Goal: Task Accomplishment & Management: Use online tool/utility

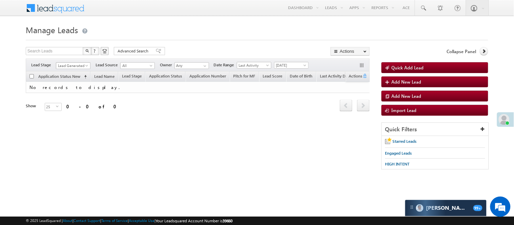
click at [68, 65] on span "Lead Generated" at bounding box center [72, 66] width 32 height 6
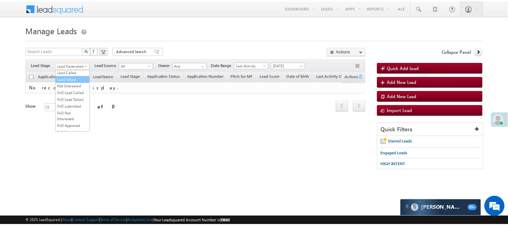
scroll to position [93, 0]
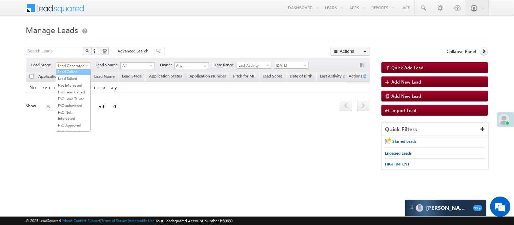
click at [70, 75] on link "Lead Called" at bounding box center [73, 72] width 34 height 6
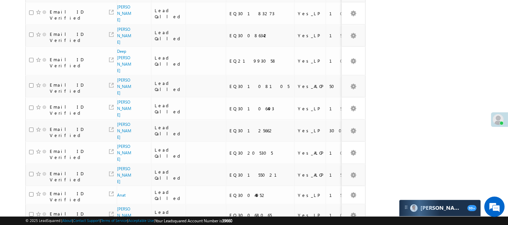
scroll to position [432, 0]
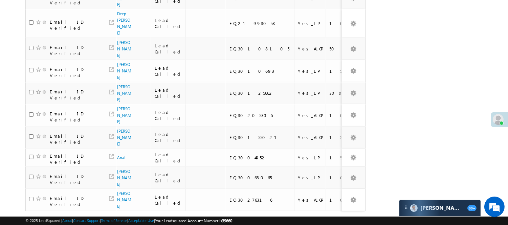
click at [315, 218] on link "2" at bounding box center [317, 224] width 12 height 12
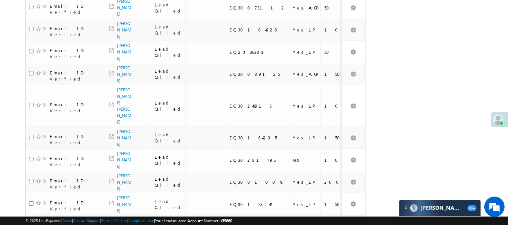
scroll to position [0, 0]
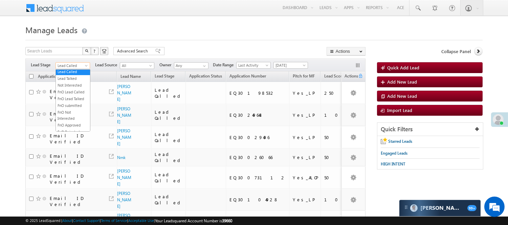
click at [61, 62] on link "Lead Called" at bounding box center [73, 65] width 35 height 7
click at [75, 82] on link "Lead Talked" at bounding box center [73, 79] width 34 height 6
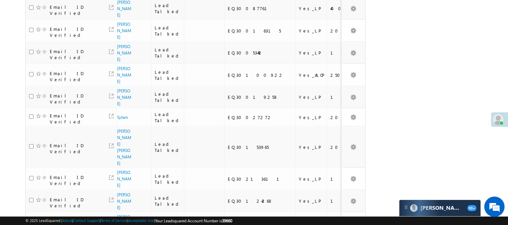
scroll to position [475, 0]
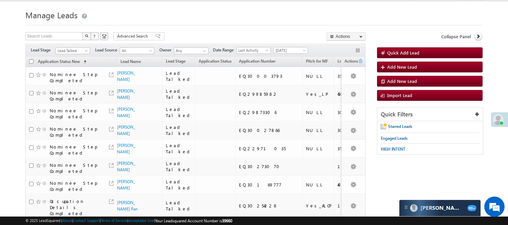
scroll to position [0, 0]
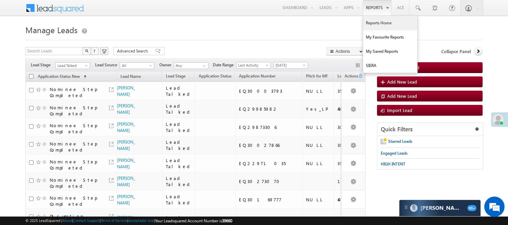
click at [389, 24] on link "Reports Home" at bounding box center [390, 23] width 54 height 14
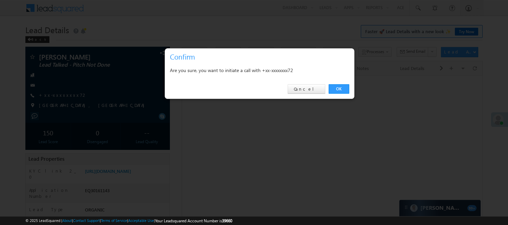
scroll to position [1, 0]
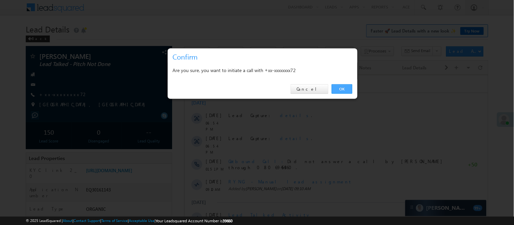
click at [335, 90] on link "OK" at bounding box center [341, 88] width 21 height 9
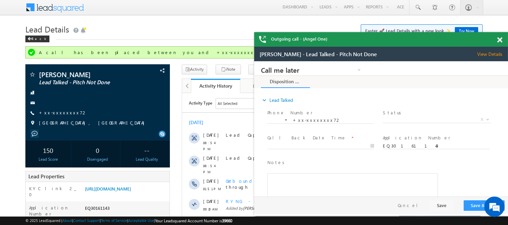
scroll to position [0, 0]
click at [497, 39] on span at bounding box center [499, 40] width 5 height 6
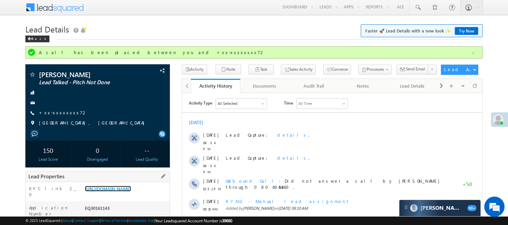
click at [122, 190] on link "[URL][DOMAIN_NAME]" at bounding box center [108, 189] width 46 height 6
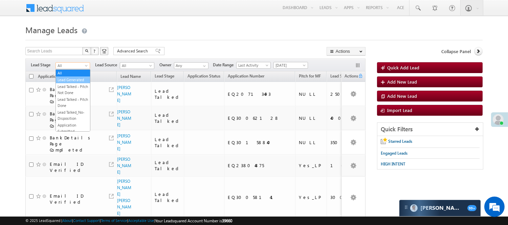
click at [78, 79] on link "Lead Generated" at bounding box center [73, 80] width 34 height 6
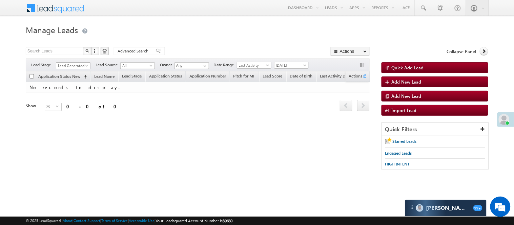
click at [72, 64] on span "Lead Generated" at bounding box center [72, 66] width 32 height 6
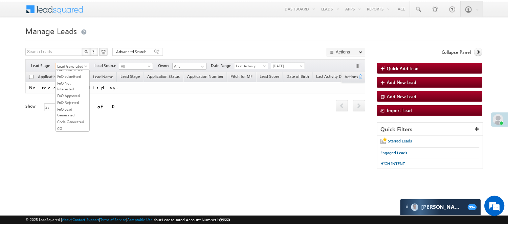
scroll to position [93, 0]
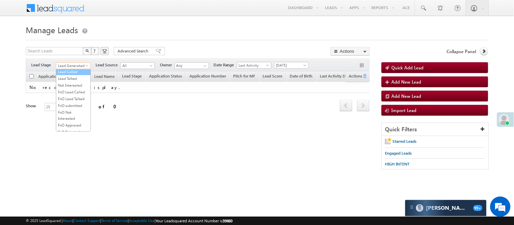
click at [67, 75] on link "Lead Called" at bounding box center [73, 72] width 34 height 6
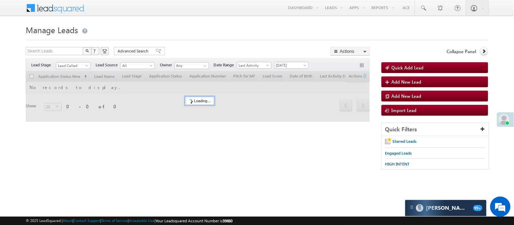
click at [168, 25] on h1 "Manage Leads" at bounding box center [257, 29] width 462 height 13
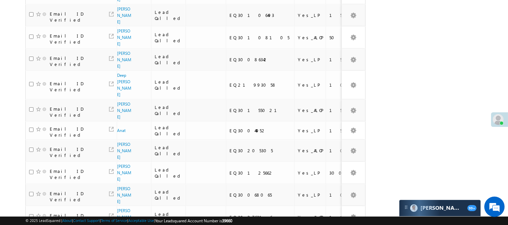
scroll to position [432, 0]
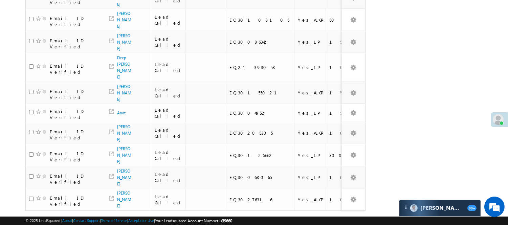
click at [333, 218] on link "3" at bounding box center [331, 224] width 12 height 12
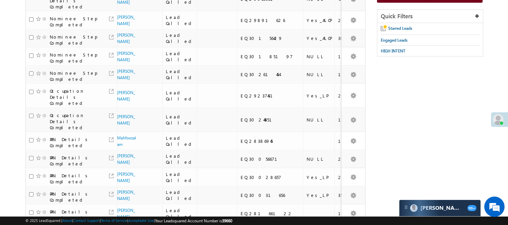
scroll to position [0, 0]
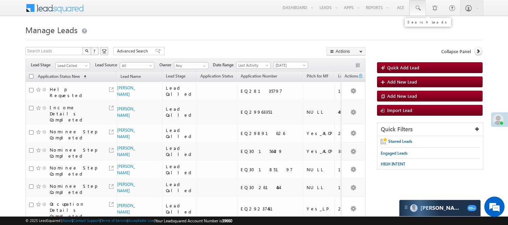
click at [417, 6] on span at bounding box center [417, 8] width 7 height 7
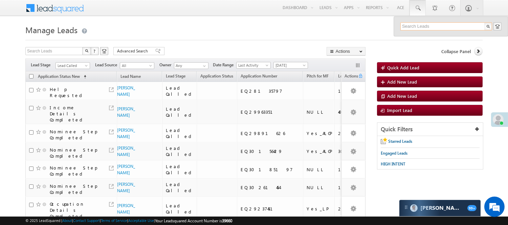
click at [435, 25] on input "text" at bounding box center [447, 26] width 92 height 8
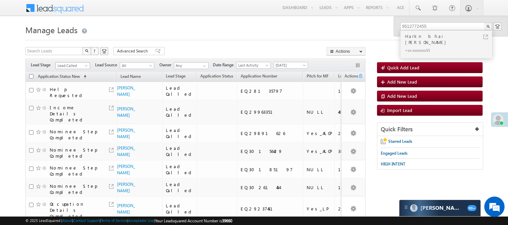
click at [63, 65] on span "Lead Called" at bounding box center [72, 66] width 32 height 6
click at [68, 82] on link "Lead Talked" at bounding box center [73, 79] width 34 height 6
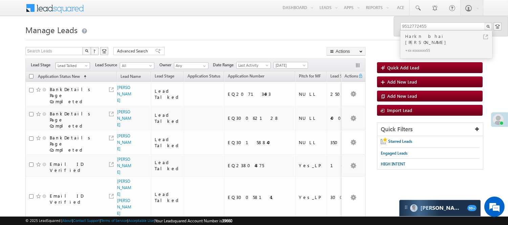
click at [76, 63] on span "Lead Talked" at bounding box center [72, 66] width 32 height 6
click at [73, 83] on link "Lead Generated" at bounding box center [73, 80] width 34 height 6
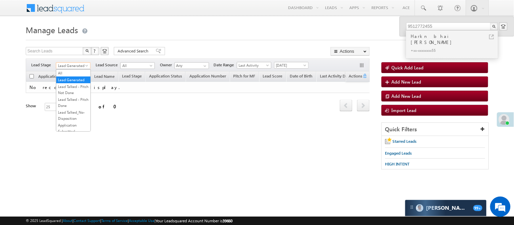
click at [74, 67] on span "Lead Generated" at bounding box center [72, 66] width 32 height 6
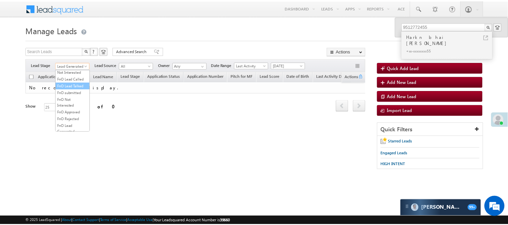
scroll to position [113, 0]
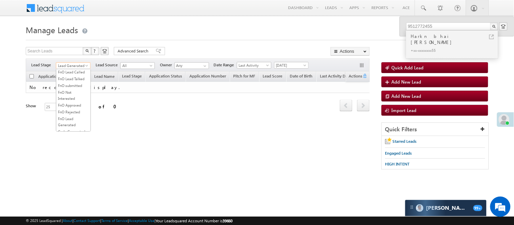
click at [72, 62] on link "Lead Talked" at bounding box center [73, 59] width 34 height 6
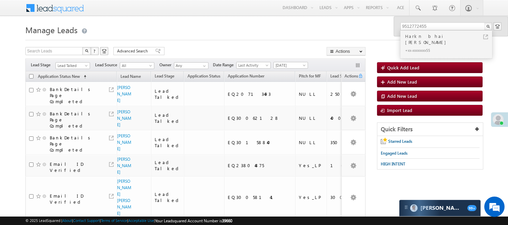
click at [76, 62] on span "Lead Talked" at bounding box center [73, 65] width 35 height 6
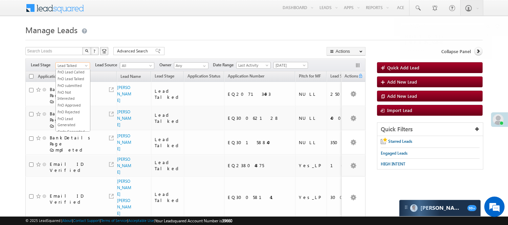
click at [76, 66] on span "Lead Talked" at bounding box center [72, 66] width 32 height 6
click at [69, 55] on link "Lead Called" at bounding box center [73, 52] width 34 height 6
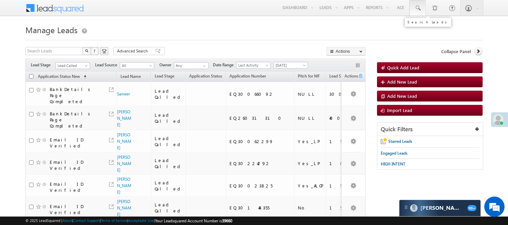
click at [419, 8] on span at bounding box center [417, 8] width 7 height 7
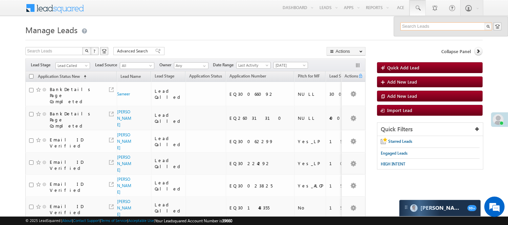
click at [430, 26] on input "text" at bounding box center [447, 26] width 92 height 8
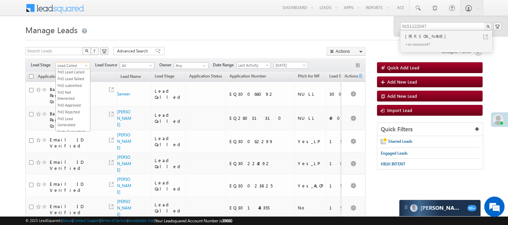
click at [71, 68] on span "Lead Called" at bounding box center [72, 66] width 32 height 6
click at [66, 114] on link "Code Generated" at bounding box center [73, 114] width 34 height 6
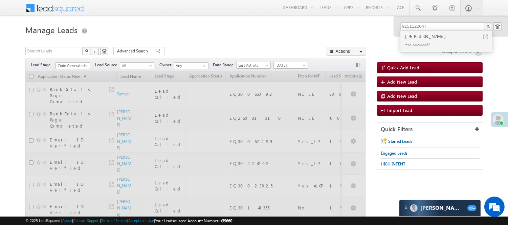
click at [166, 29] on h1 "Manage Leads" at bounding box center [253, 29] width 457 height 13
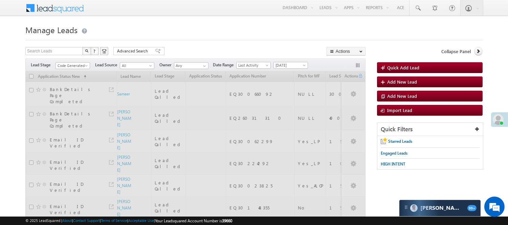
click at [66, 61] on div "Filters Lead Stage All Lead Generated Lead Talked - Pitch Not Done Lead Talked …" at bounding box center [195, 65] width 340 height 13
click at [66, 65] on span "Code Generated" at bounding box center [72, 66] width 32 height 6
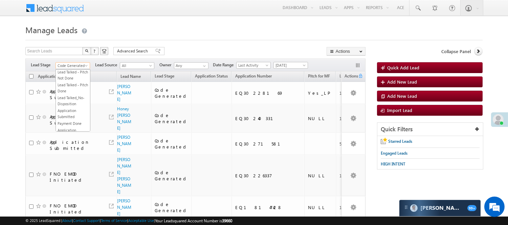
scroll to position [38, 0]
click at [171, 8] on div "Menu Nisha Anand Yadav Nisha .Yada v@ang elbro king. com Angel Broki" at bounding box center [253, 8] width 457 height 17
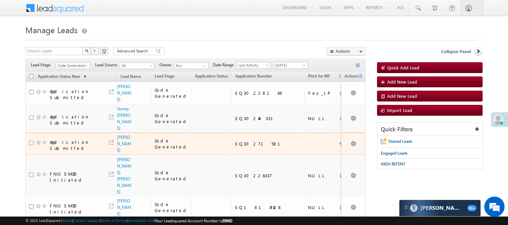
click at [235, 141] on div "EQ30271581" at bounding box center [268, 144] width 66 height 6
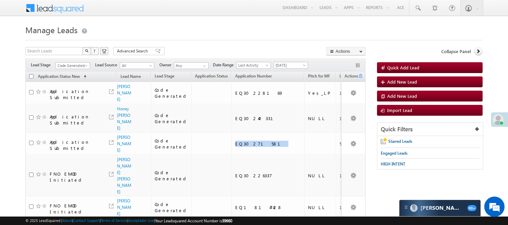
copy div "EQ30271581"
click at [76, 63] on span "Code Generated" at bounding box center [72, 66] width 32 height 6
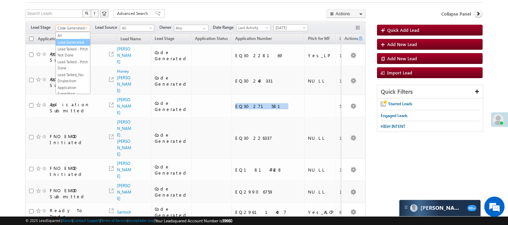
scroll to position [0, 0]
click at [70, 45] on link "Lead Generated" at bounding box center [73, 42] width 34 height 6
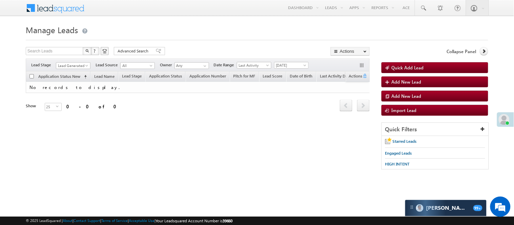
click at [79, 61] on div "Filters Lead Stage All Lead Generated Lead Talked - Pitch Not Done Lead Talked …" at bounding box center [198, 65] width 344 height 13
click at [72, 70] on div "Filters Lead Stage All Lead Generated Lead Talked - Pitch Not Done Lead Talked …" at bounding box center [198, 65] width 344 height 13
click at [71, 66] on span "Lead Generated" at bounding box center [72, 66] width 32 height 6
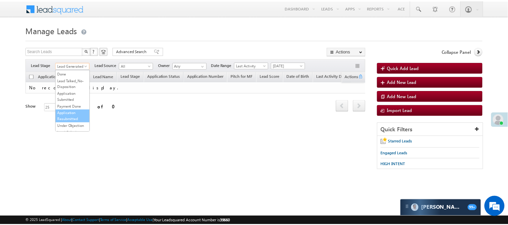
scroll to position [75, 0]
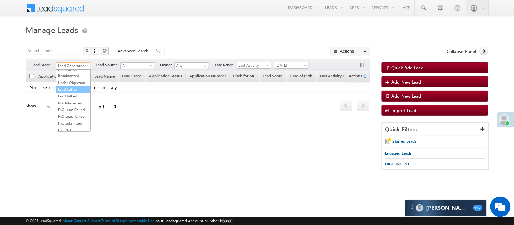
click at [72, 92] on link "Lead Called" at bounding box center [73, 89] width 34 height 6
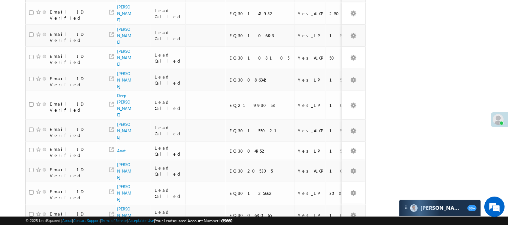
scroll to position [432, 0]
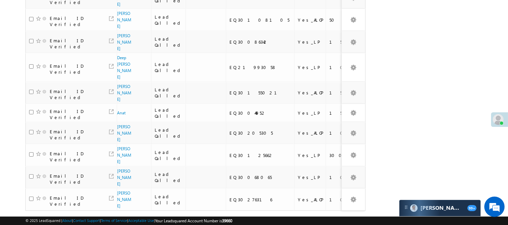
click at [326, 218] on link "3" at bounding box center [331, 224] width 12 height 12
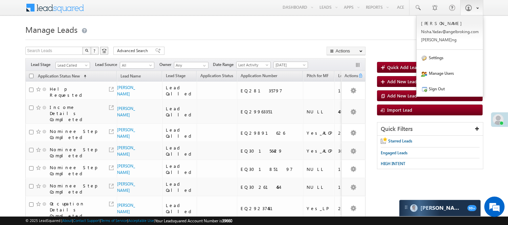
scroll to position [0, 0]
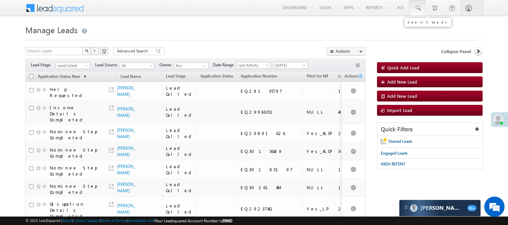
click at [415, 7] on span at bounding box center [417, 8] width 7 height 7
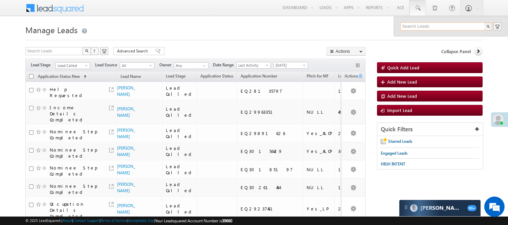
click at [430, 26] on input "text" at bounding box center [447, 26] width 92 height 8
drag, startPoint x: 412, startPoint y: 58, endPoint x: 399, endPoint y: 89, distance: 34.1
drag, startPoint x: 399, startPoint y: 89, endPoint x: 418, endPoint y: 24, distance: 68.0
click at [418, 24] on input "626" at bounding box center [447, 26] width 92 height 8
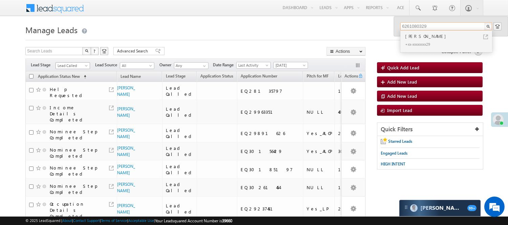
type input "6261080329"
click at [65, 68] on span "Lead Called" at bounding box center [72, 66] width 32 height 6
